Goal: Task Accomplishment & Management: Manage account settings

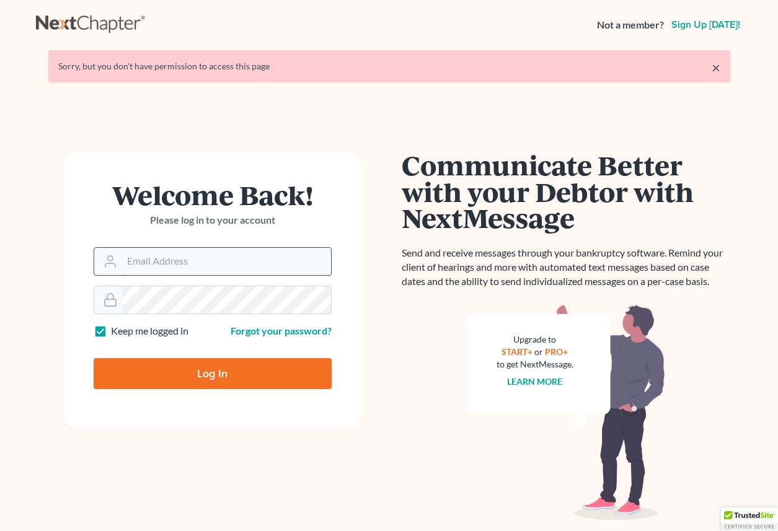
click at [226, 255] on input "Email Address" at bounding box center [226, 261] width 209 height 27
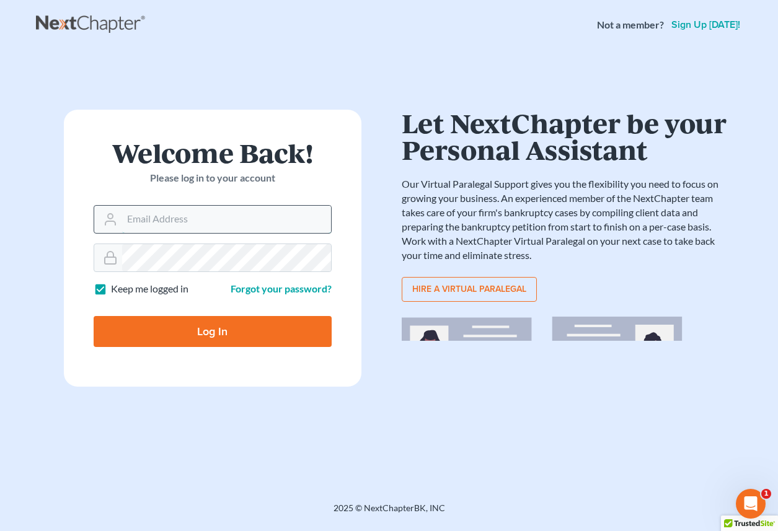
type input "rickpontalion@gmail.com"
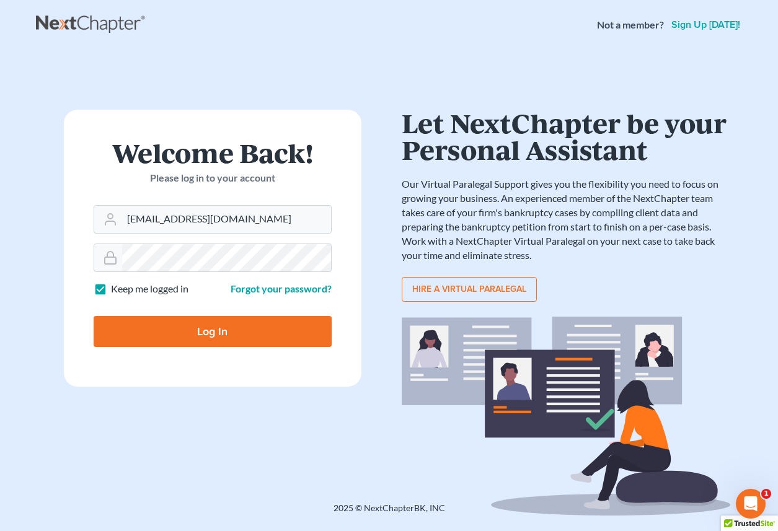
click at [214, 330] on input "Log In" at bounding box center [213, 331] width 238 height 31
type input "Thinking..."
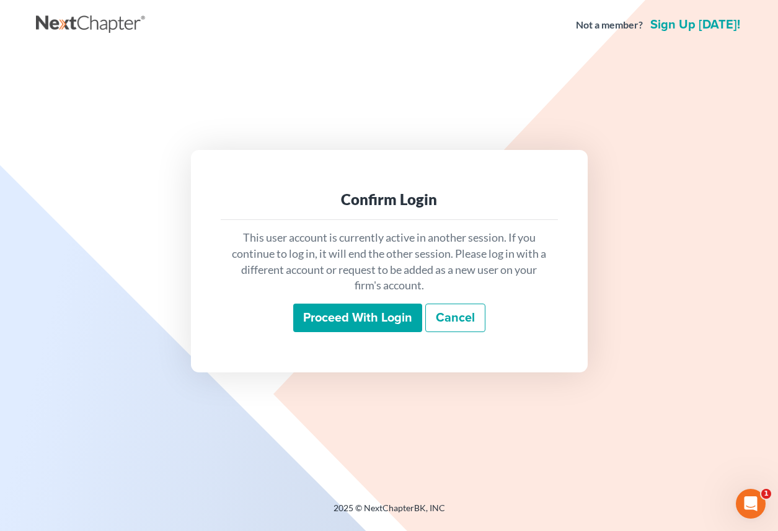
click at [374, 316] on input "Proceed with login" at bounding box center [357, 318] width 129 height 29
